Goal: Check status: Check status

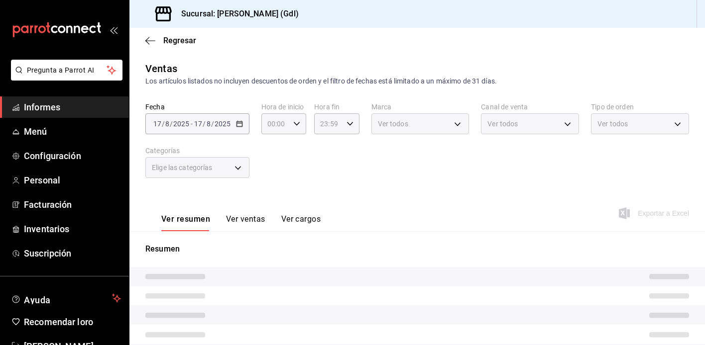
type input "eb4eea0a-9879-4d5f-8775-adfb7cc7c812"
type input "PARROT,UBER_EATS,RAPPI,DIDI_FOOD,ONLINE"
type input "8cfaacb5-1db1-44ec-8bcc-693a17e2f6a8,3d68beb2-3c43-4c8d-bcb9-a89cc5aad6d3,5e5c1…"
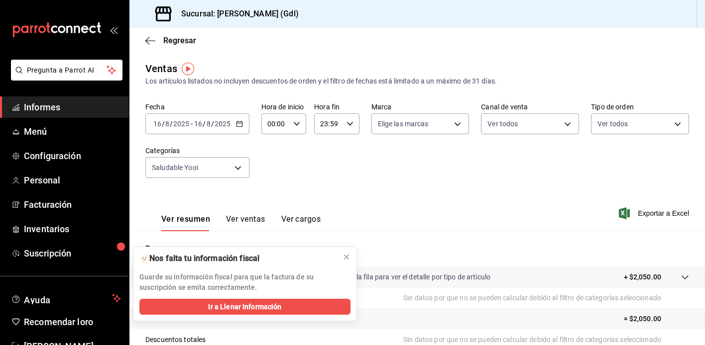
click at [193, 124] on div "[DATE] [DATE]" at bounding box center [212, 124] width 39 height 8
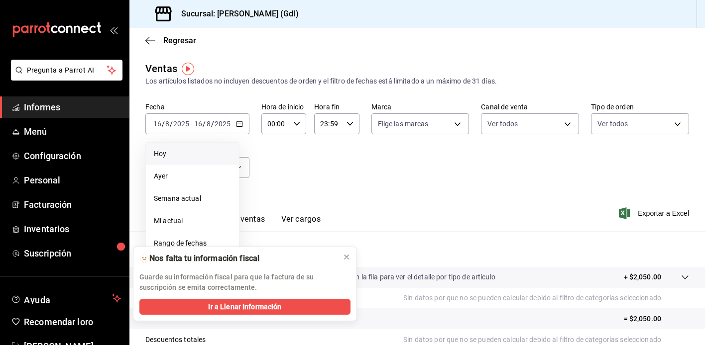
click at [188, 160] on li "Hoy" at bounding box center [192, 154] width 93 height 22
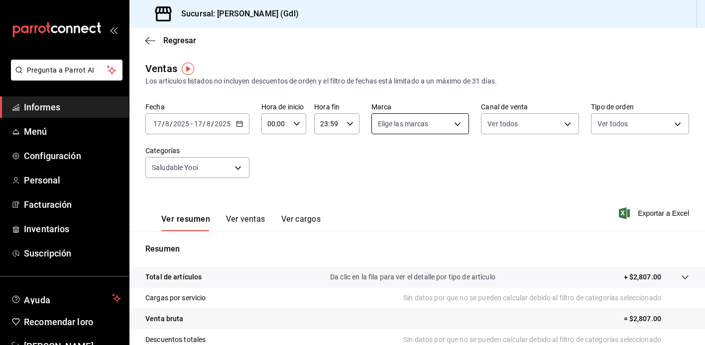
click at [422, 130] on body "Pregunta a Parrot AI Informes Menú Configuración Personal Facturación Inventari…" at bounding box center [352, 172] width 705 height 345
click at [381, 166] on input "checkbox" at bounding box center [381, 162] width 9 height 9
checkbox input "true"
type input "6fd69e6a-955c-4f59-8acf-4dd6ddfd9a94"
checkbox input "true"
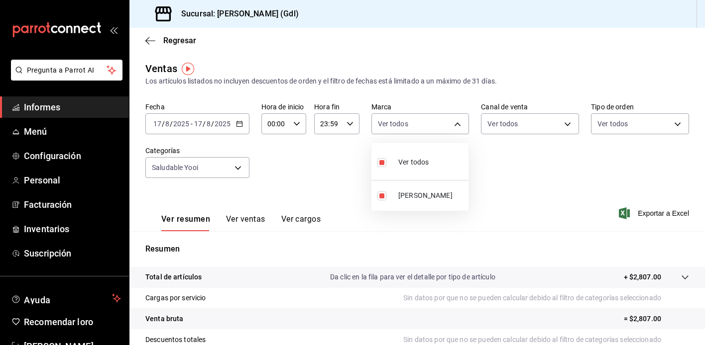
click at [541, 123] on div at bounding box center [352, 172] width 705 height 345
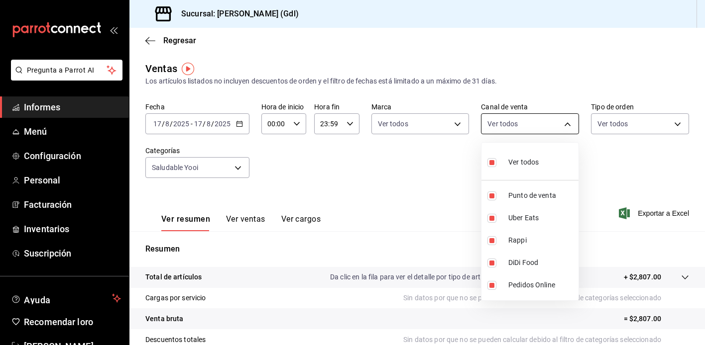
click at [560, 121] on body "Pregunta a Parrot AI Informes Menú Configuración Personal Facturación Inventari…" at bounding box center [352, 172] width 705 height 345
click at [649, 123] on div at bounding box center [352, 172] width 705 height 345
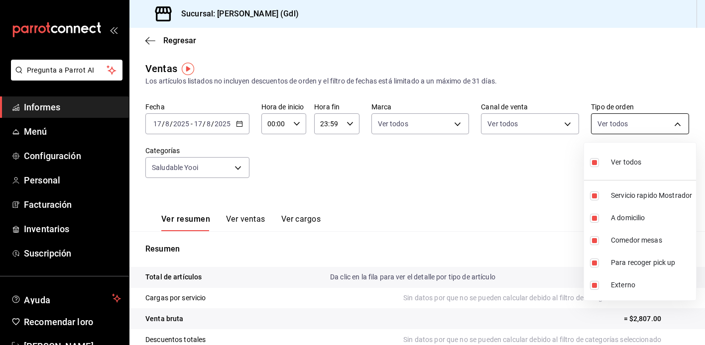
click at [625, 123] on body "Pregunta a Parrot AI Informes Menú Configuración Personal Facturación Inventari…" at bounding box center [352, 172] width 705 height 345
click at [403, 210] on div at bounding box center [352, 172] width 705 height 345
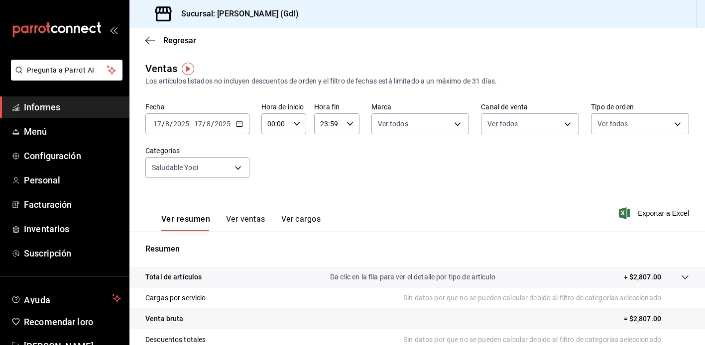
click at [57, 106] on font "Informes" at bounding box center [42, 107] width 36 height 10
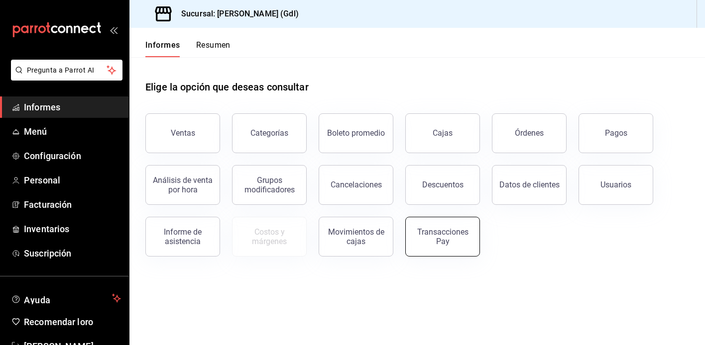
click at [434, 242] on div "Transacciones Pay" at bounding box center [443, 236] width 62 height 19
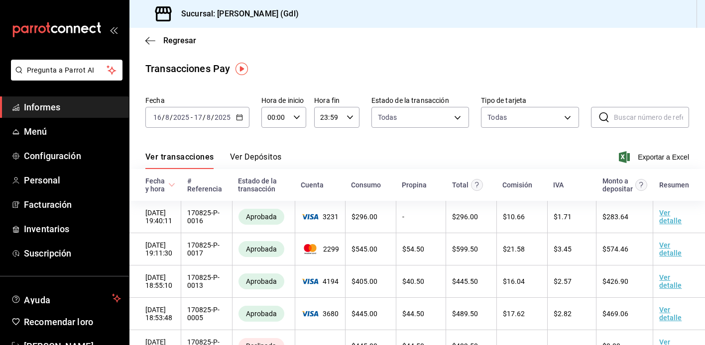
click at [255, 162] on font "Ver Depósitos" at bounding box center [256, 157] width 52 height 10
